Goal: Task Accomplishment & Management: Use online tool/utility

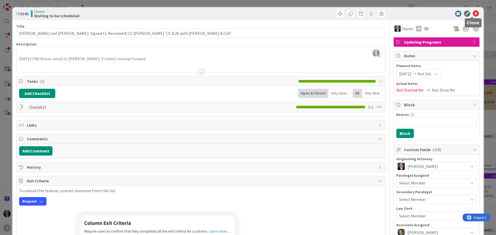
click at [473, 13] on icon at bounding box center [476, 14] width 6 height 6
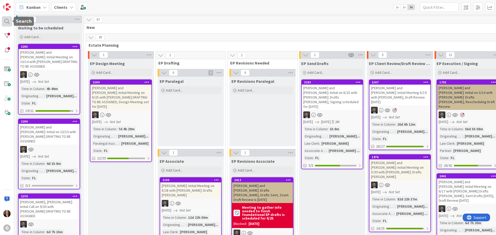
click at [7, 21] on div at bounding box center [7, 21] width 10 height 10
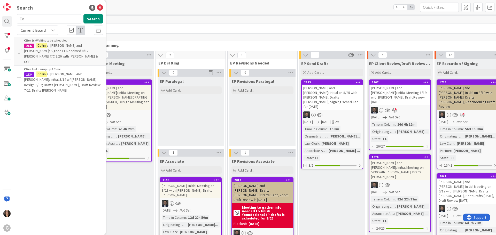
type input "C"
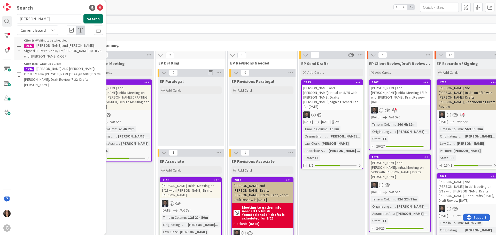
type input "[PERSON_NAME]"
click at [95, 20] on button "Search" at bounding box center [93, 18] width 20 height 9
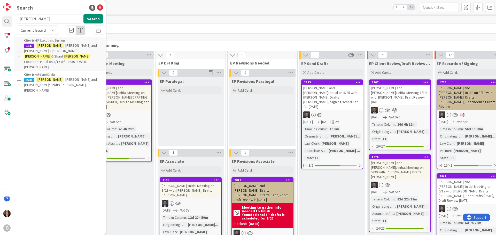
click at [63, 77] on span ", [PERSON_NAME] and [PERSON_NAME]: Drafts [PERSON_NAME] [PERSON_NAME]" at bounding box center [60, 85] width 73 height 16
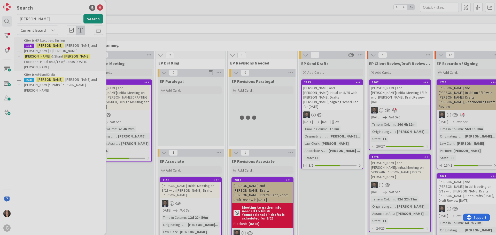
click at [63, 70] on div at bounding box center [248, 117] width 496 height 235
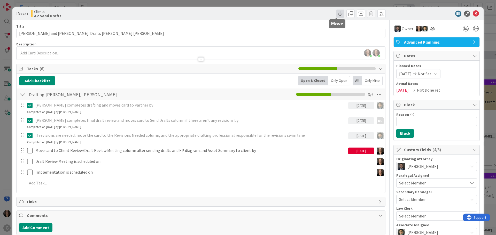
click at [336, 13] on span at bounding box center [340, 14] width 8 height 8
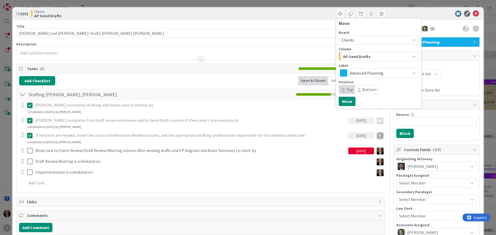
click at [412, 57] on icon "button" at bounding box center [414, 57] width 4 height 4
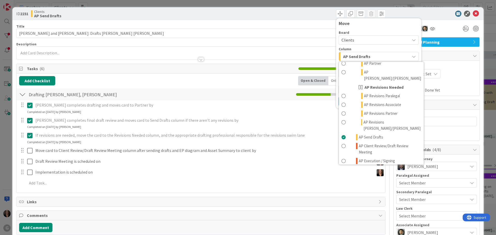
scroll to position [258, 0]
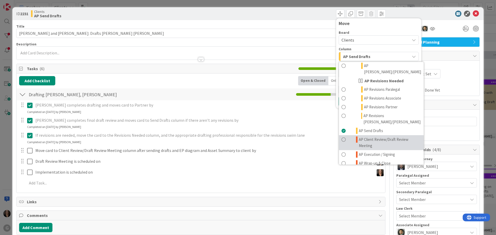
click at [342, 137] on span at bounding box center [344, 143] width 4 height 12
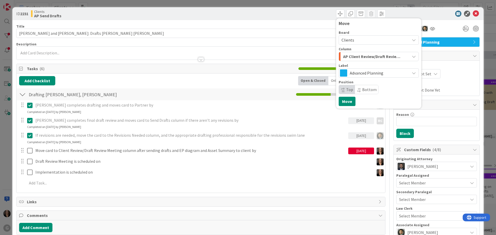
click at [297, 121] on p "[PERSON_NAME] completes final draft review and moves card to Send Drafts column…" at bounding box center [190, 121] width 311 height 6
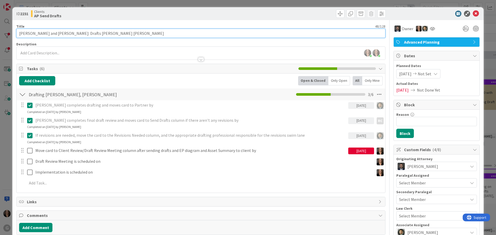
click at [107, 33] on input "[PERSON_NAME] and [PERSON_NAME]: Drafts [PERSON_NAME] [PERSON_NAME]" at bounding box center [200, 33] width 369 height 9
type input "[PERSON_NAME] and [PERSON_NAME]: Drafts [PERSON_NAME] [PERSON_NAME], Sent Draft…"
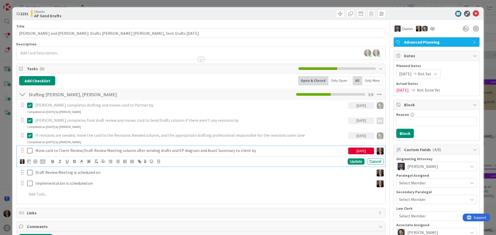
click at [252, 151] on p "Move card to Client Review/Draft Review Meeting column after sending drafts and…" at bounding box center [190, 151] width 311 height 6
click at [28, 163] on icon at bounding box center [29, 161] width 4 height 4
click at [99, 177] on icon "Move forward to switch to the next month." at bounding box center [98, 176] width 5 height 5
click at [36, 175] on icon "Move backward to switch to the previous month." at bounding box center [37, 176] width 5 height 5
click at [57, 216] on td "14" at bounding box center [58, 215] width 10 height 10
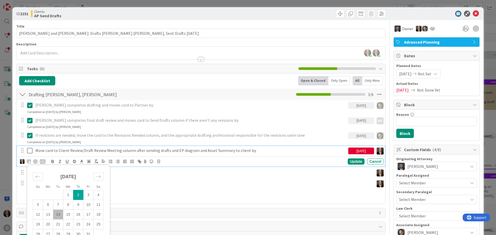
type input "[DATE]"
click at [30, 151] on icon at bounding box center [29, 151] width 5 height 6
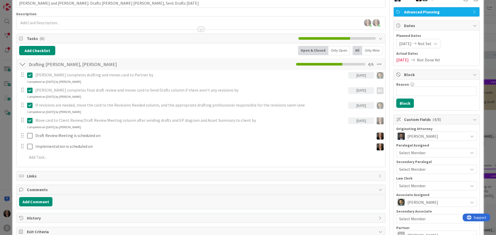
scroll to position [0, 0]
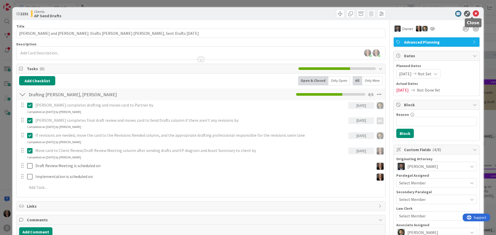
click at [473, 12] on icon at bounding box center [476, 14] width 6 height 6
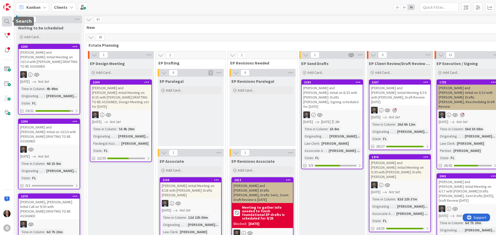
click at [6, 22] on div at bounding box center [7, 21] width 10 height 10
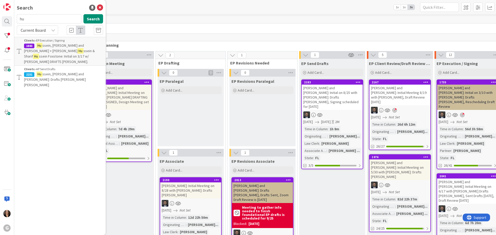
type input "h"
type input "?"
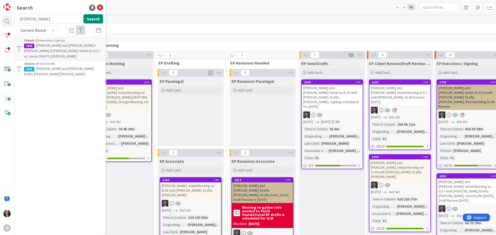
type input "[PERSON_NAME]"
click at [61, 51] on span ", [PERSON_NAME]: EP Diagram and Asset Summary Preparation [PERSON_NAME]: Drafts…" at bounding box center [60, 51] width 72 height 16
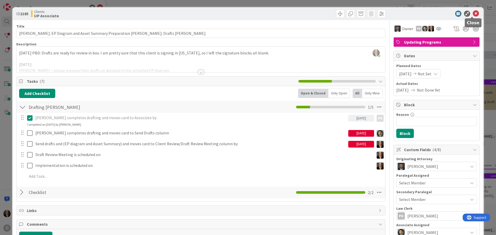
click at [473, 13] on icon at bounding box center [476, 14] width 6 height 6
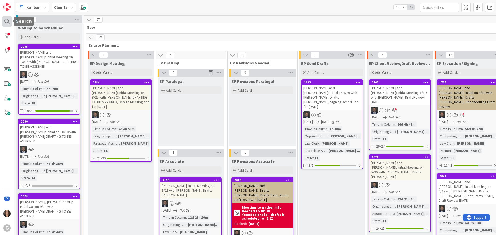
click at [5, 20] on div at bounding box center [7, 21] width 10 height 10
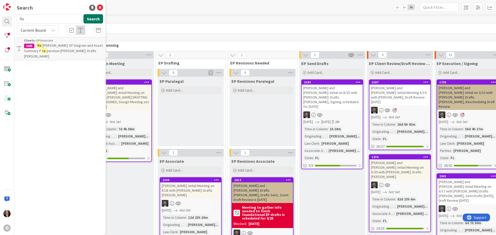
type input "R"
type input "[PERSON_NAME]"
click at [63, 51] on p "[PERSON_NAME]: Initial Meeting on 8/28 with [PERSON_NAME]: Drafts [PERSON_NAME]" at bounding box center [63, 51] width 79 height 16
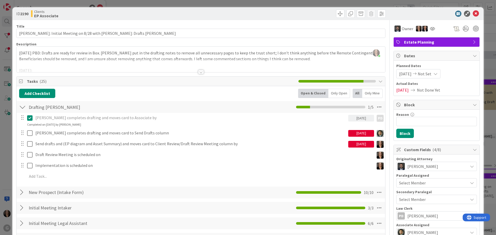
click at [199, 72] on div at bounding box center [201, 72] width 6 height 4
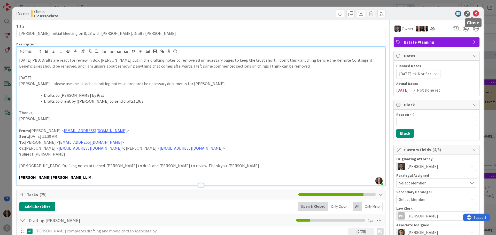
click at [473, 12] on icon at bounding box center [476, 14] width 6 height 6
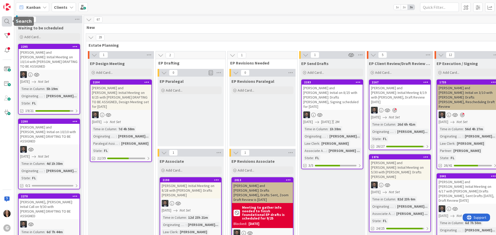
click at [7, 20] on div at bounding box center [7, 21] width 10 height 10
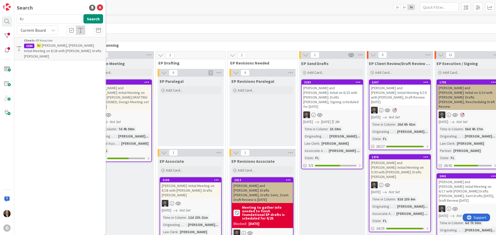
type input "K"
type input "[PERSON_NAME]"
click at [70, 66] on span ", [PERSON_NAME] and [PERSON_NAME]: Drafts [PERSON_NAME] [PERSON_NAME]" at bounding box center [60, 74] width 73 height 16
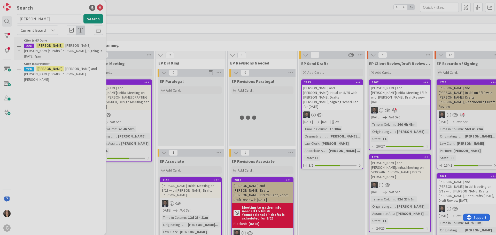
click at [70, 65] on div at bounding box center [248, 117] width 496 height 235
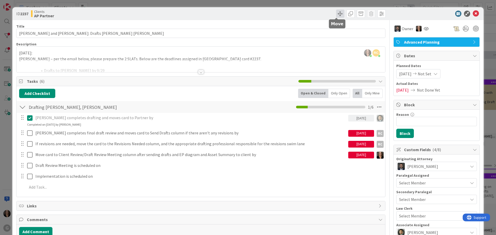
click at [337, 13] on span at bounding box center [340, 14] width 8 height 8
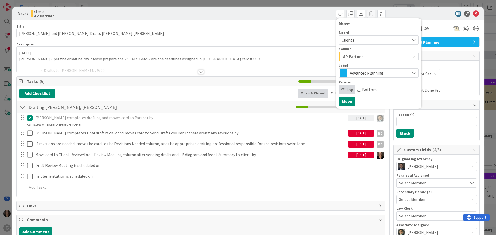
click at [325, 139] on div "[PERSON_NAME] completes drafting and moves card to Partner by [DATE] Update Can…" at bounding box center [201, 153] width 364 height 81
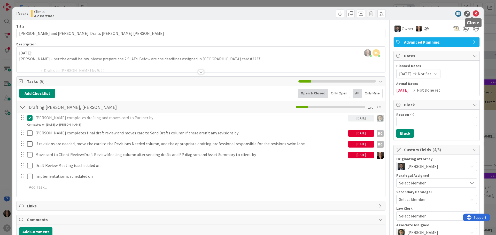
click at [474, 13] on icon at bounding box center [476, 14] width 6 height 6
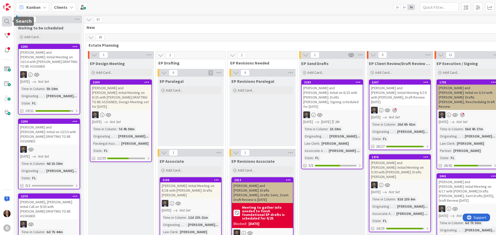
click at [7, 21] on div at bounding box center [7, 21] width 10 height 10
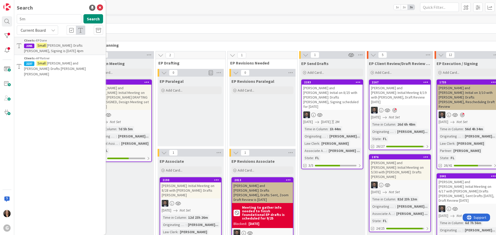
type input "S"
type input "knight"
click at [55, 47] on span ", [PERSON_NAME] and [PERSON_NAME]: Initial on 8/25 with [PERSON_NAME]: Drafts […" at bounding box center [61, 53] width 75 height 21
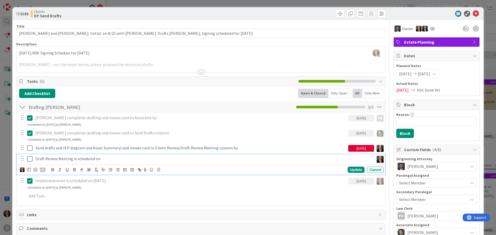
click at [105, 158] on p "Draft Review Meeting is scheduled on" at bounding box center [203, 159] width 337 height 6
click at [214, 16] on div at bounding box center [293, 14] width 183 height 8
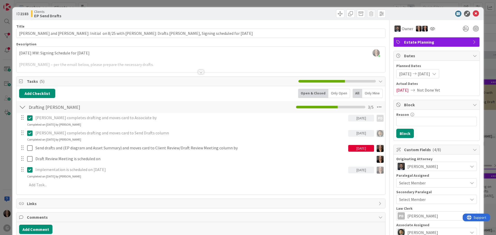
click at [17, 52] on div "[PERSON_NAME] just joined [DATE] MW: Signing Schedule for [DATE] [PERSON_NAME] …" at bounding box center [201, 60] width 369 height 26
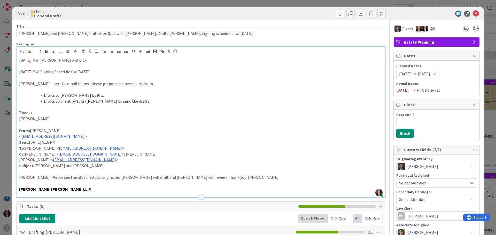
drag, startPoint x: 43, startPoint y: 60, endPoint x: 58, endPoint y: 58, distance: 15.7
click at [45, 60] on p "[DATE] MW: [PERSON_NAME] will pick" at bounding box center [201, 60] width 364 height 6
drag, startPoint x: 147, startPoint y: 60, endPoint x: 185, endPoint y: 58, distance: 38.3
click at [148, 60] on p "[DATE] MW: [PERSON_NAME] is in an assisted living facility, [PERSON_NAME] will …" at bounding box center [201, 60] width 364 height 6
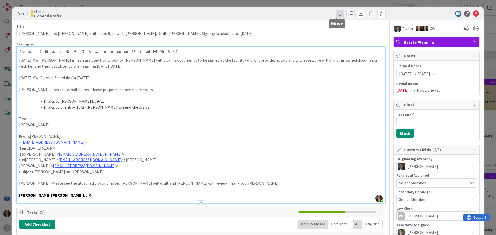
click at [336, 13] on span at bounding box center [340, 14] width 8 height 8
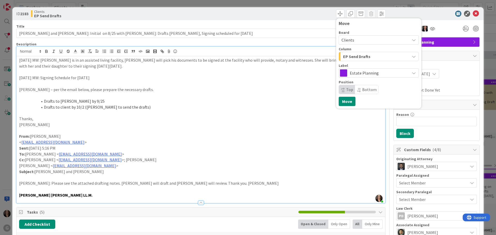
drag, startPoint x: 226, startPoint y: 105, endPoint x: 231, endPoint y: 105, distance: 5.0
click at [226, 106] on li "Drafts to client by 10/2 ([PERSON_NAME] to send the drafts)" at bounding box center [203, 107] width 357 height 6
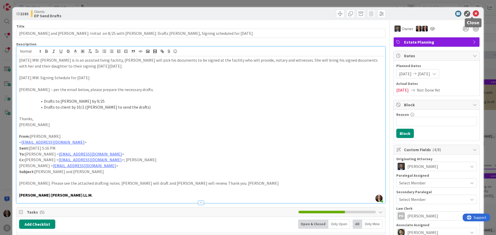
click at [473, 13] on icon at bounding box center [476, 14] width 6 height 6
